Goal: Task Accomplishment & Management: Complete application form

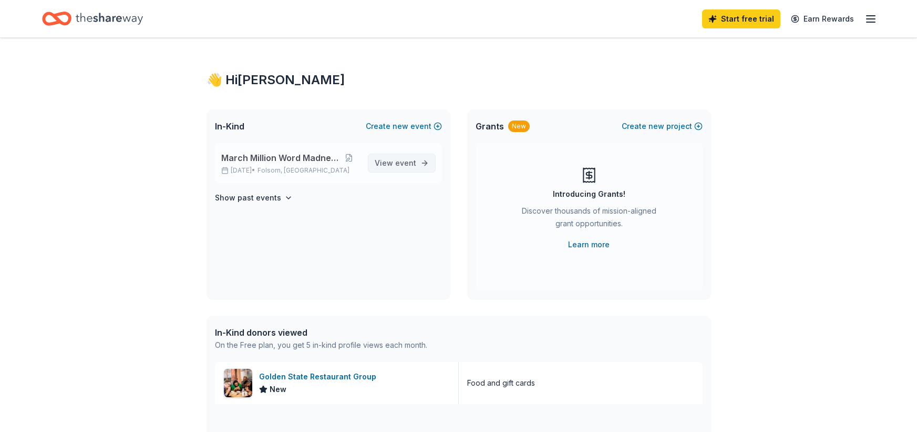
click at [391, 164] on span "View event" at bounding box center [396, 163] width 42 height 13
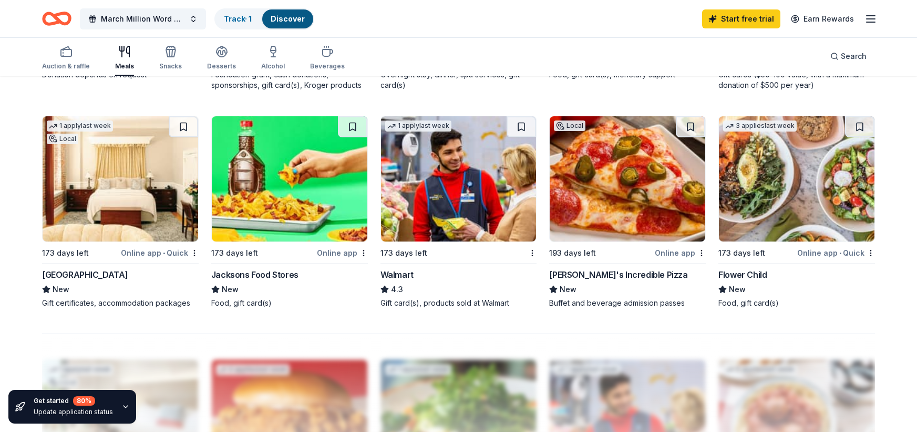
scroll to position [736, 0]
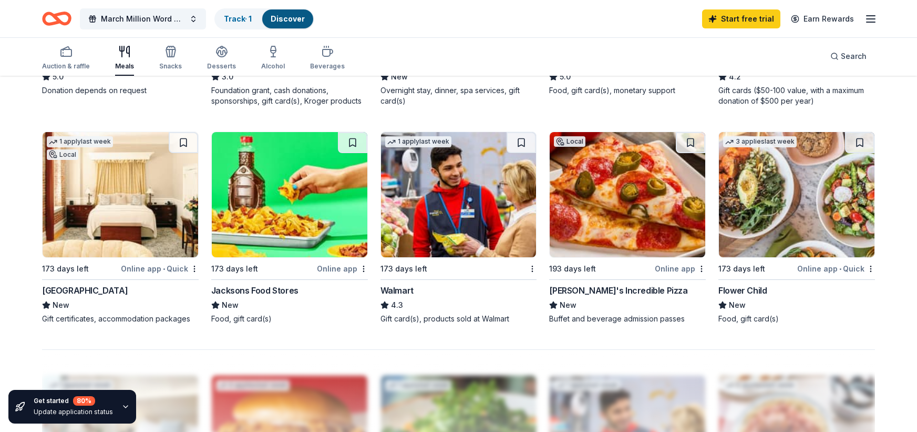
click at [596, 289] on div "John's Incredible Pizza" at bounding box center [618, 290] width 138 height 13
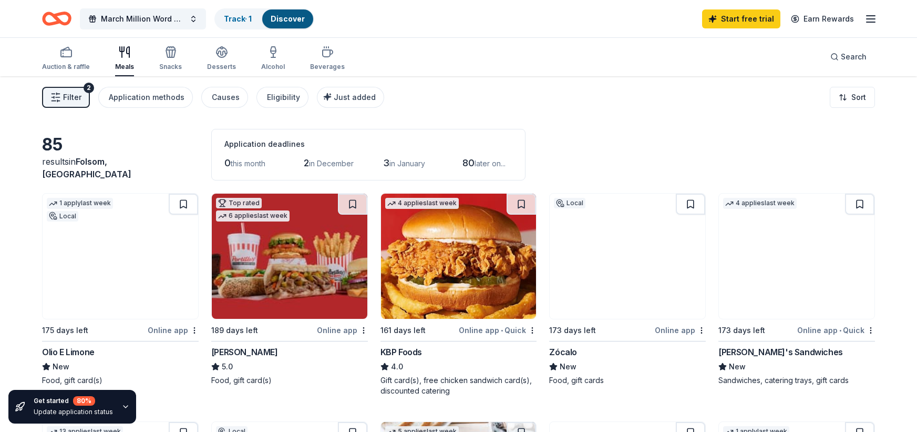
scroll to position [0, 0]
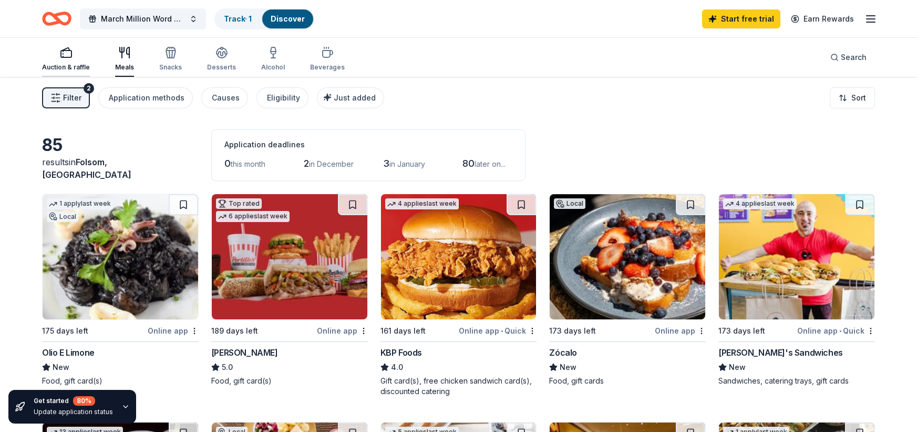
click at [54, 59] on div "Auction & raffle" at bounding box center [66, 58] width 48 height 25
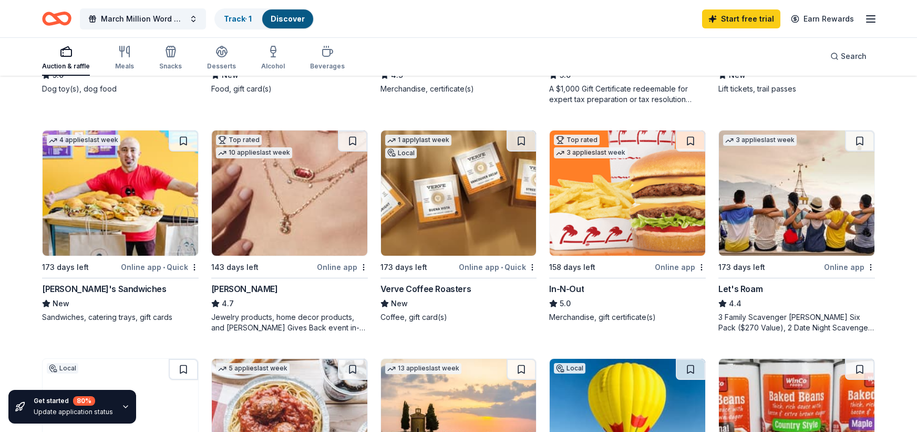
scroll to position [526, 0]
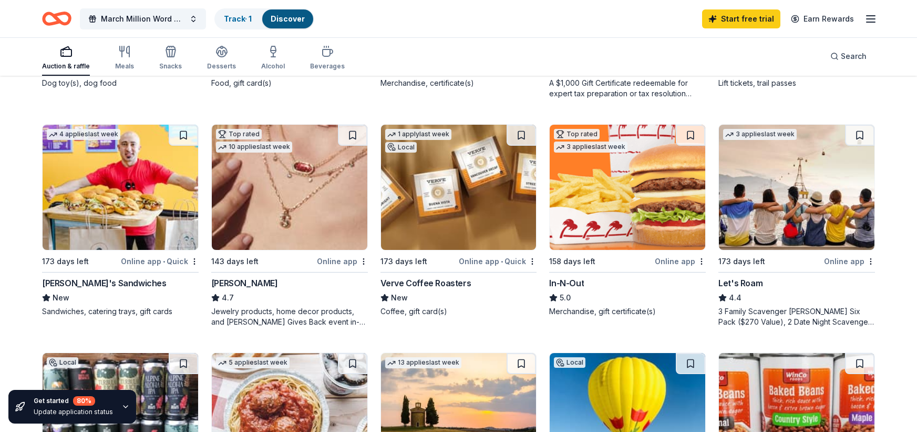
click at [595, 213] on img at bounding box center [628, 187] width 156 height 125
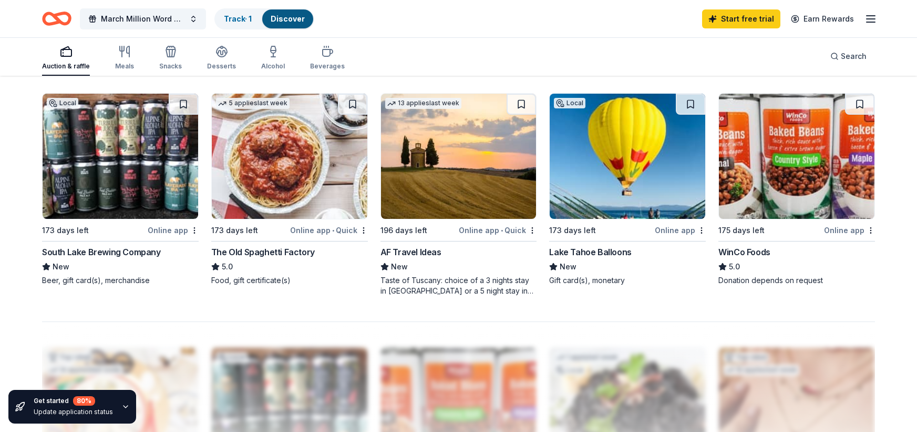
scroll to position [789, 0]
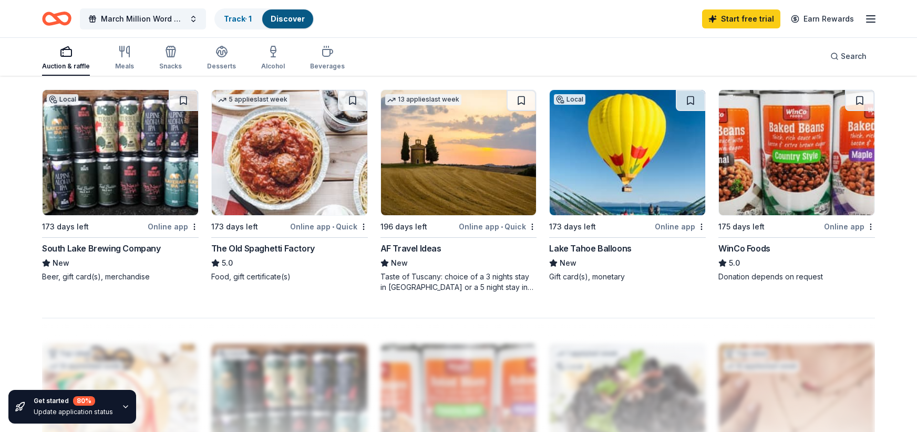
click at [605, 171] on img at bounding box center [628, 152] width 156 height 125
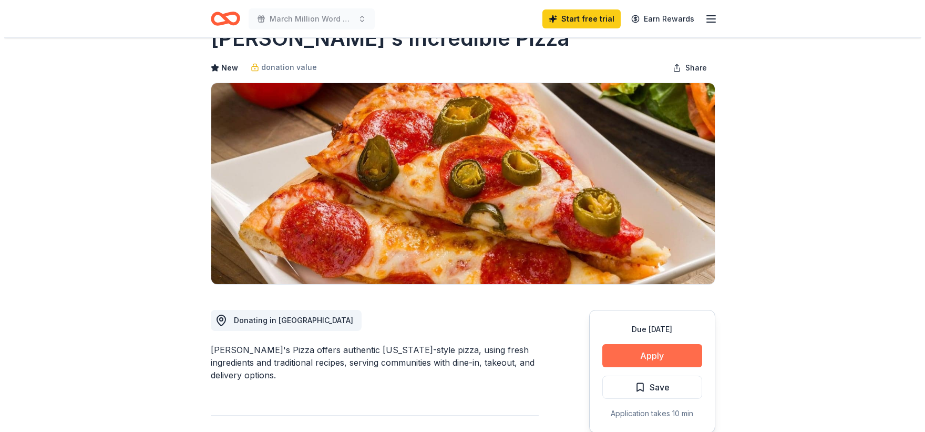
scroll to position [53, 0]
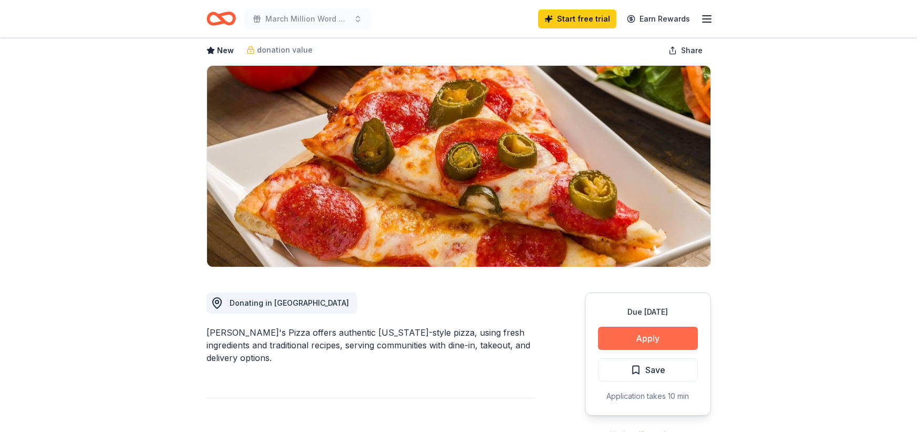
click at [642, 335] on button "Apply" at bounding box center [648, 337] width 100 height 23
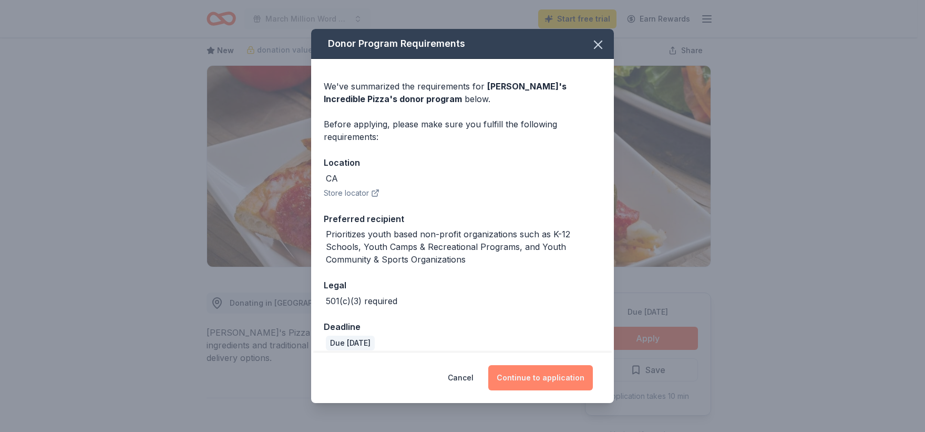
click at [565, 374] on button "Continue to application" at bounding box center [540, 377] width 105 height 25
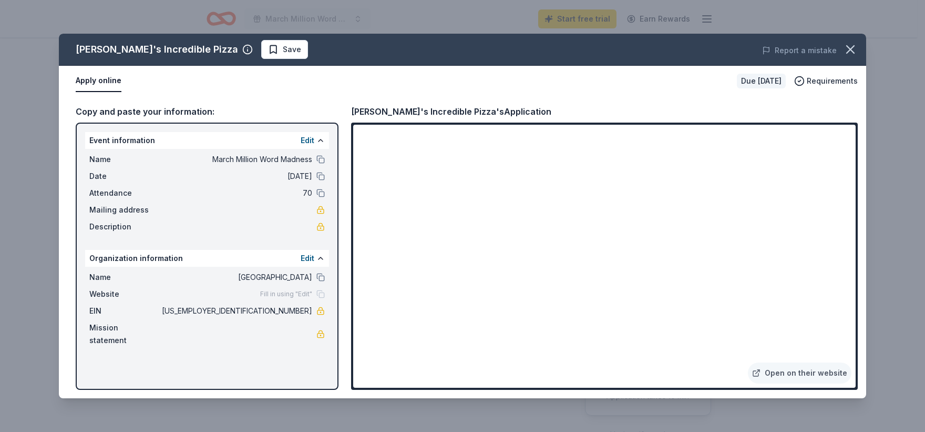
click at [650, 107] on div "John's Incredible Pizza's Application" at bounding box center [604, 112] width 507 height 14
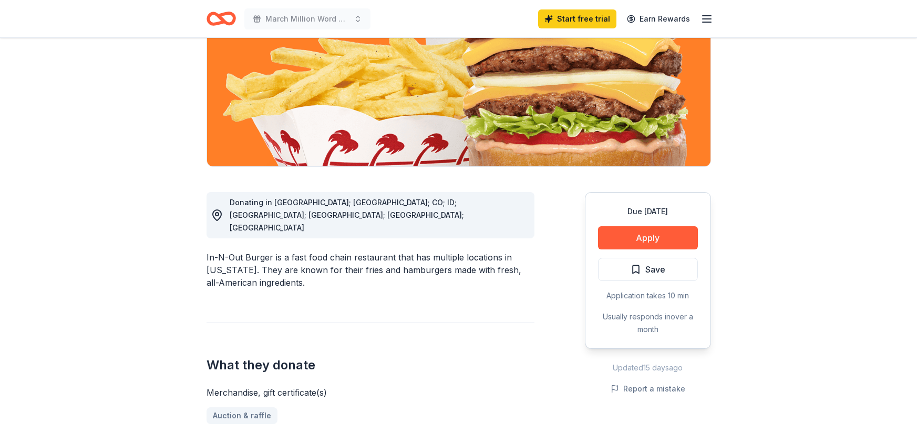
scroll to position [158, 0]
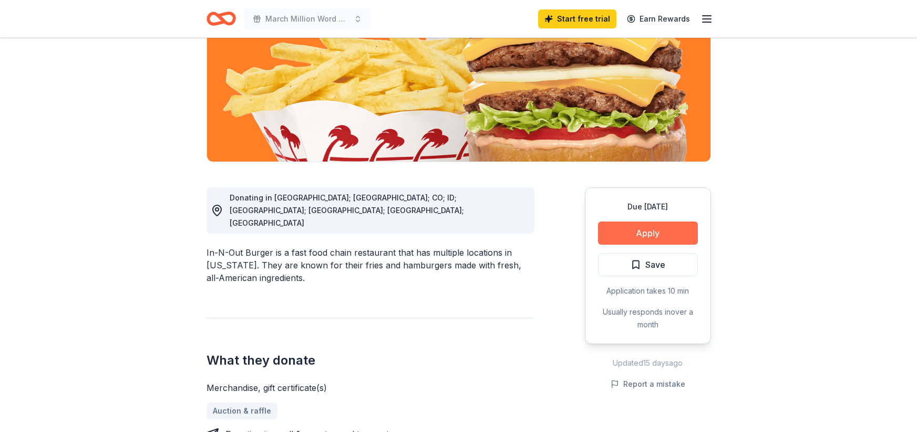
click at [646, 237] on button "Apply" at bounding box center [648, 232] width 100 height 23
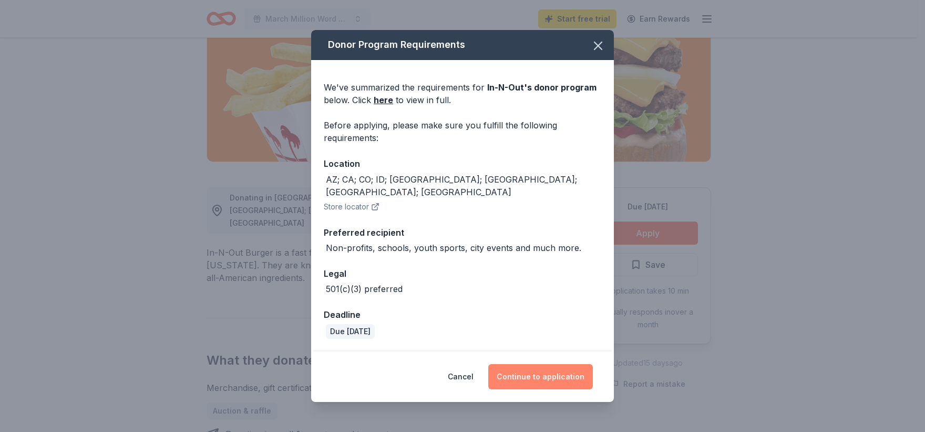
click at [526, 364] on button "Continue to application" at bounding box center [540, 376] width 105 height 25
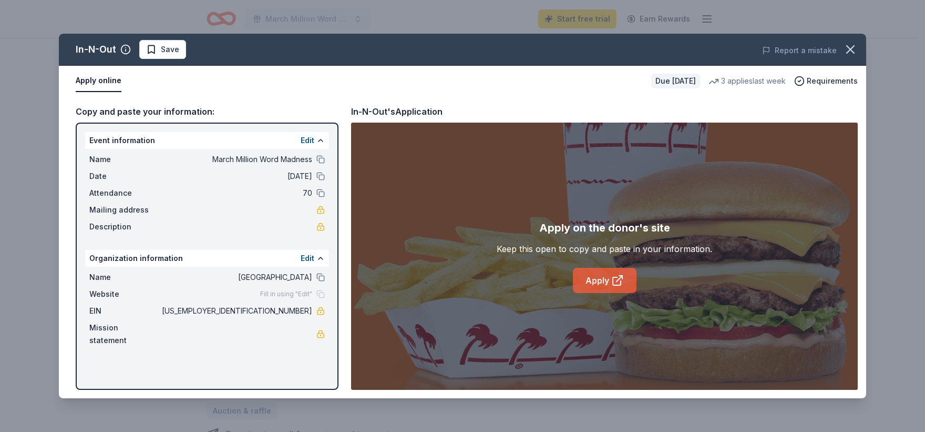
click at [597, 284] on link "Apply" at bounding box center [605, 280] width 64 height 25
click at [847, 49] on icon "button" at bounding box center [850, 49] width 15 height 15
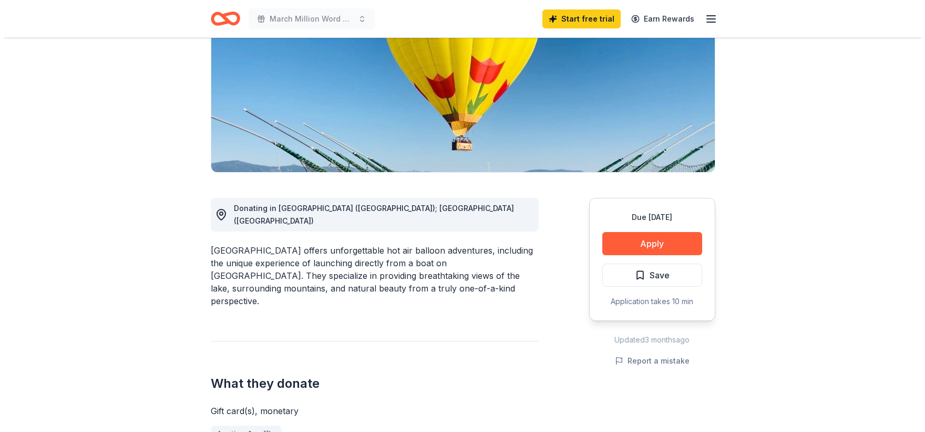
scroll to position [158, 0]
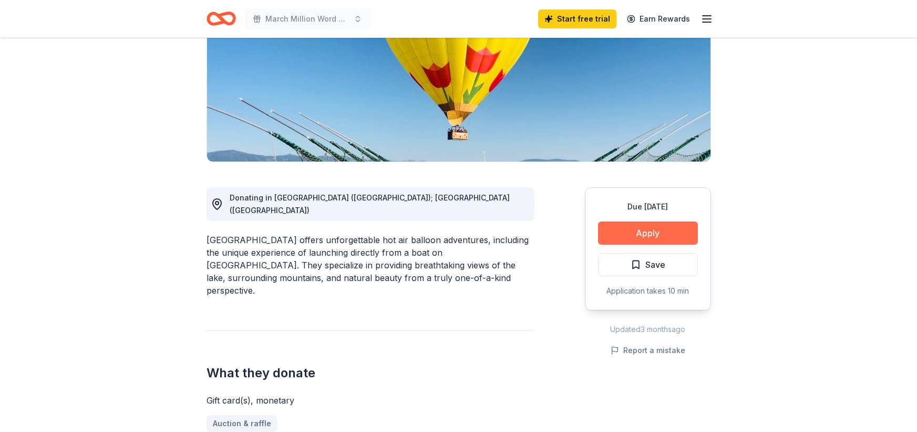
click at [631, 231] on button "Apply" at bounding box center [648, 232] width 100 height 23
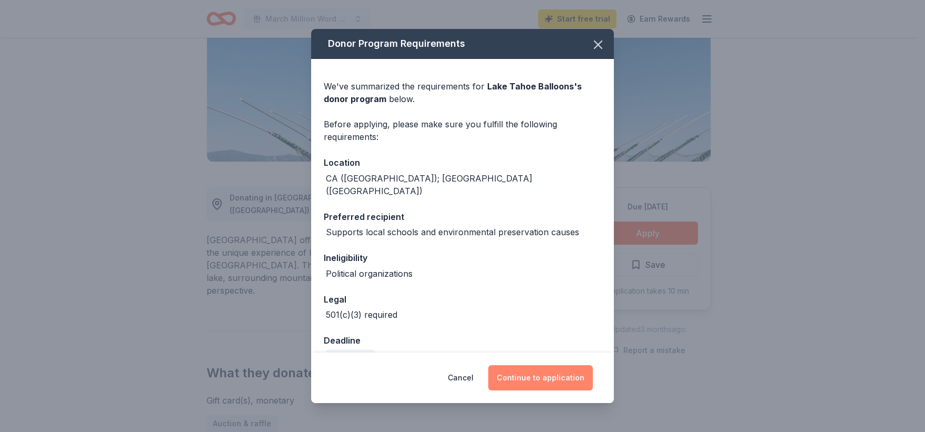
drag, startPoint x: 521, startPoint y: 380, endPoint x: 537, endPoint y: 370, distance: 18.8
click at [521, 379] on button "Continue to application" at bounding box center [540, 377] width 105 height 25
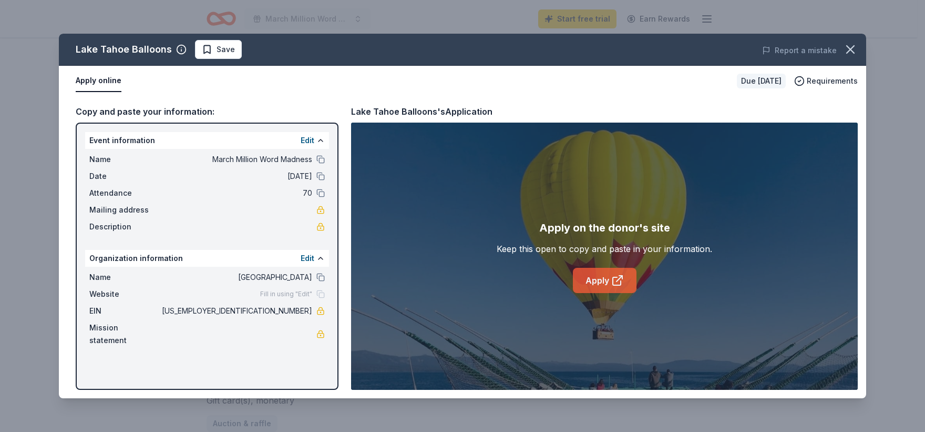
click at [614, 277] on icon at bounding box center [617, 280] width 13 height 13
drag, startPoint x: 265, startPoint y: 299, endPoint x: 293, endPoint y: 294, distance: 28.2
click at [293, 294] on div "Name [GEOGRAPHIC_DATA] Website Fill in using "Edit" EIN [US_EMPLOYER_IDENTIFICA…" at bounding box center [207, 309] width 244 height 84
drag, startPoint x: 274, startPoint y: 292, endPoint x: 308, endPoint y: 293, distance: 33.7
click at [302, 304] on span "[US_EMPLOYER_IDENTIFICATION_NUMBER]" at bounding box center [236, 310] width 152 height 13
